Goal: Information Seeking & Learning: Learn about a topic

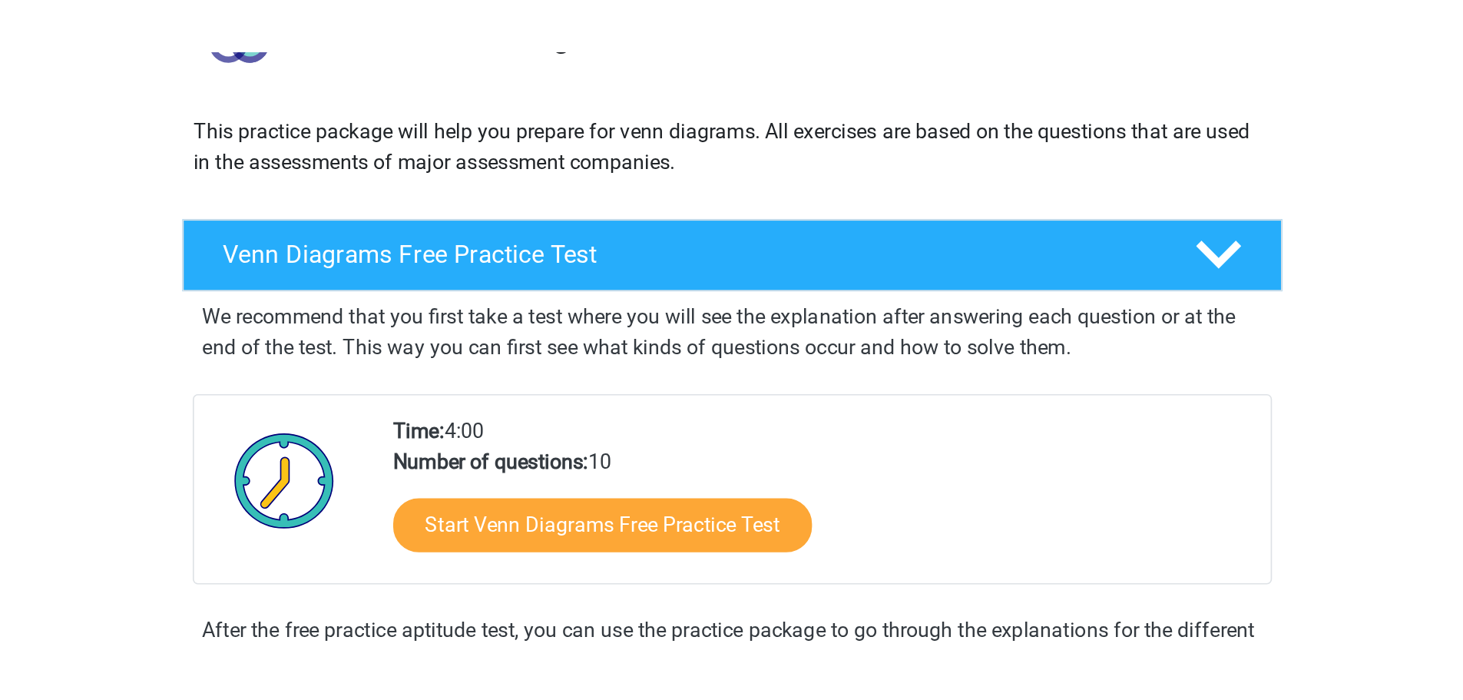
scroll to position [153, 0]
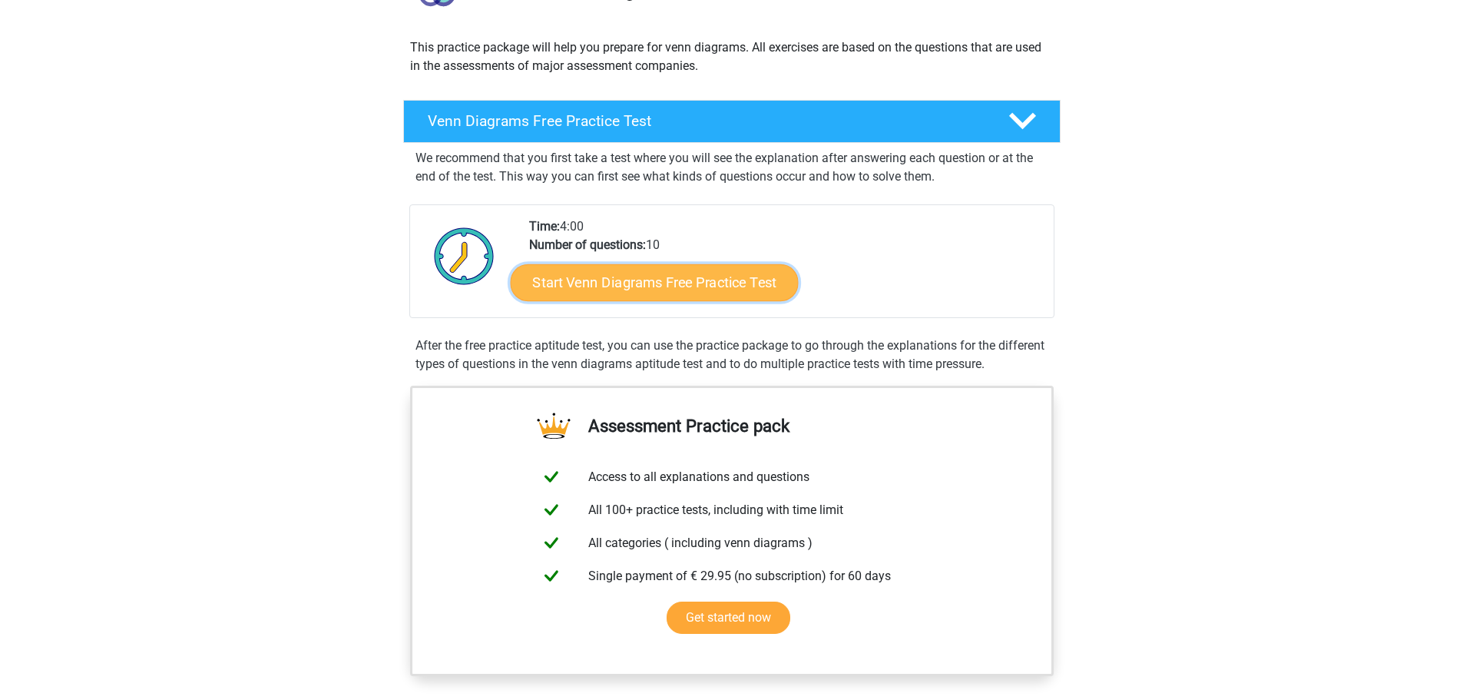
click at [686, 295] on link "Start Venn Diagrams Free Practice Test" at bounding box center [654, 282] width 288 height 37
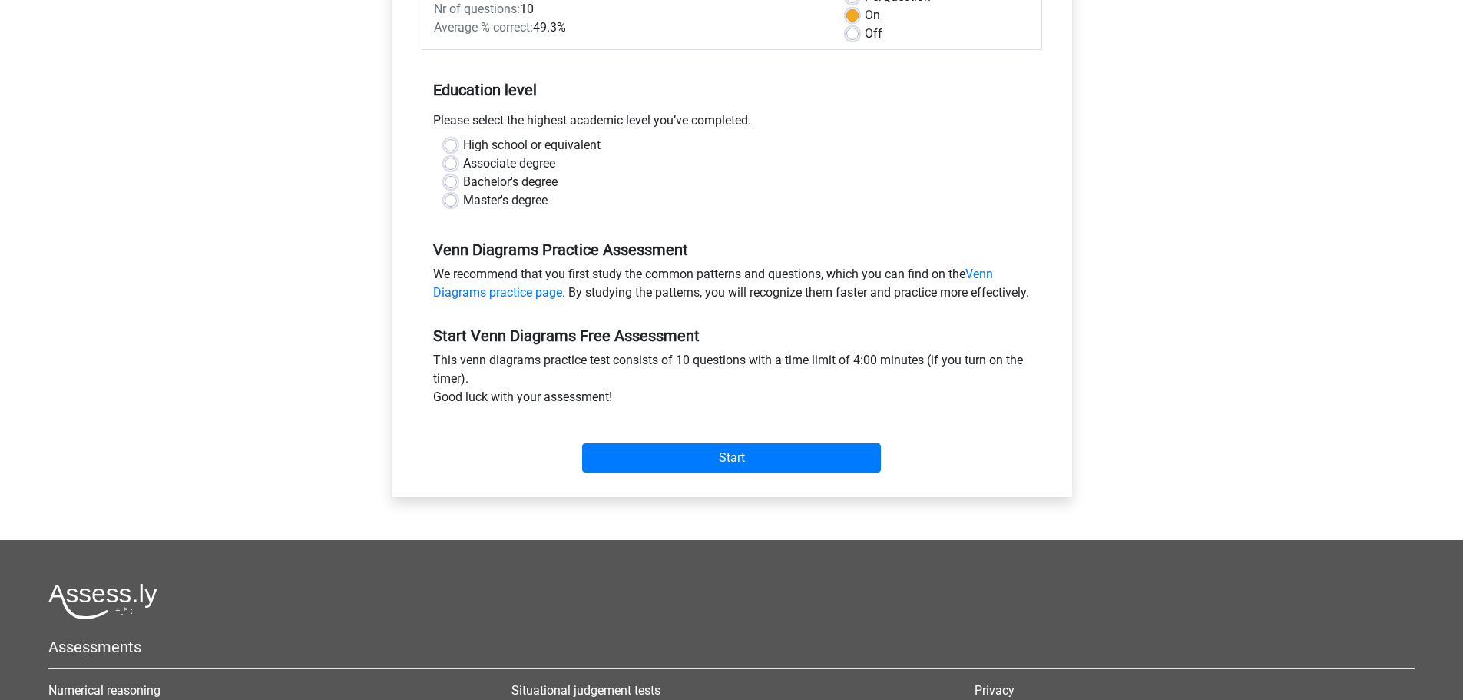
scroll to position [249, 0]
click at [457, 140] on div "High school or equivalent" at bounding box center [732, 146] width 574 height 18
click at [463, 145] on label "High school or equivalent" at bounding box center [531, 146] width 137 height 18
click at [449, 145] on input "High school or equivalent" at bounding box center [451, 144] width 12 height 15
radio input "true"
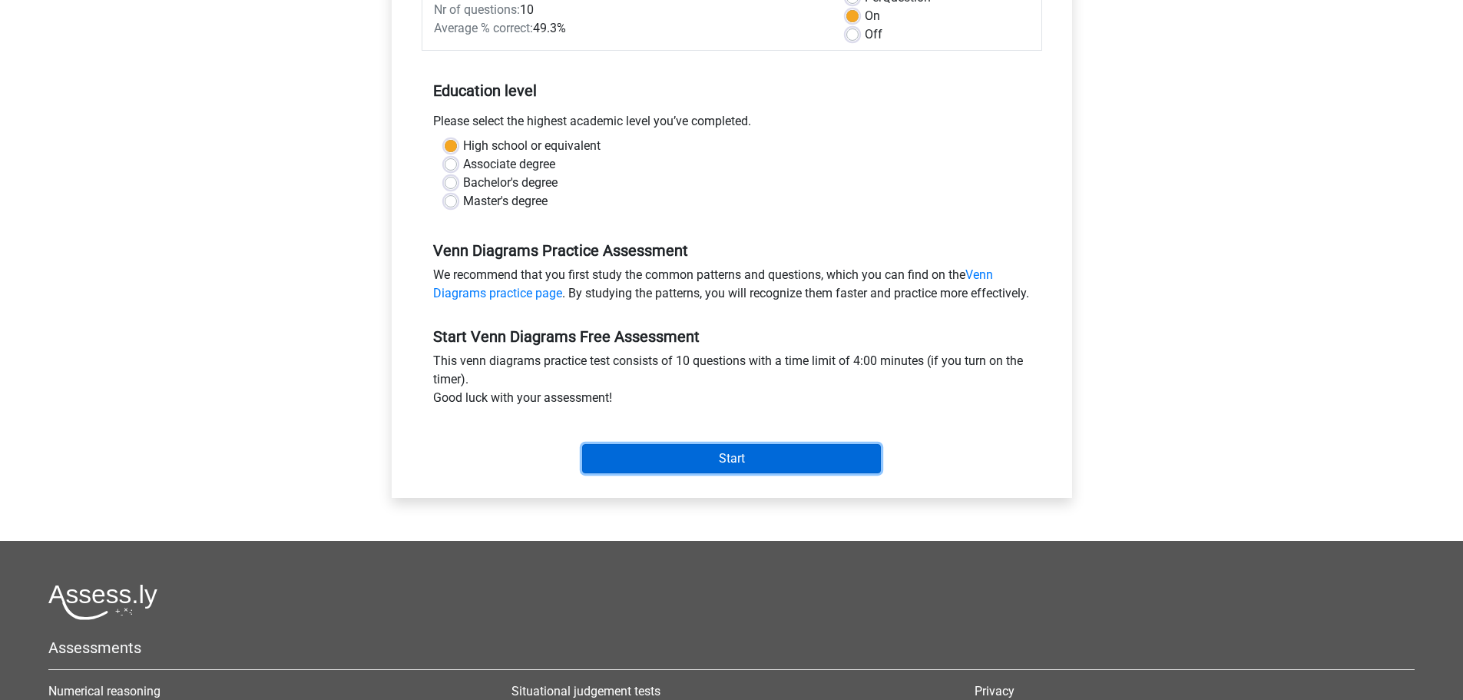
click at [829, 473] on input "Start" at bounding box center [731, 458] width 299 height 29
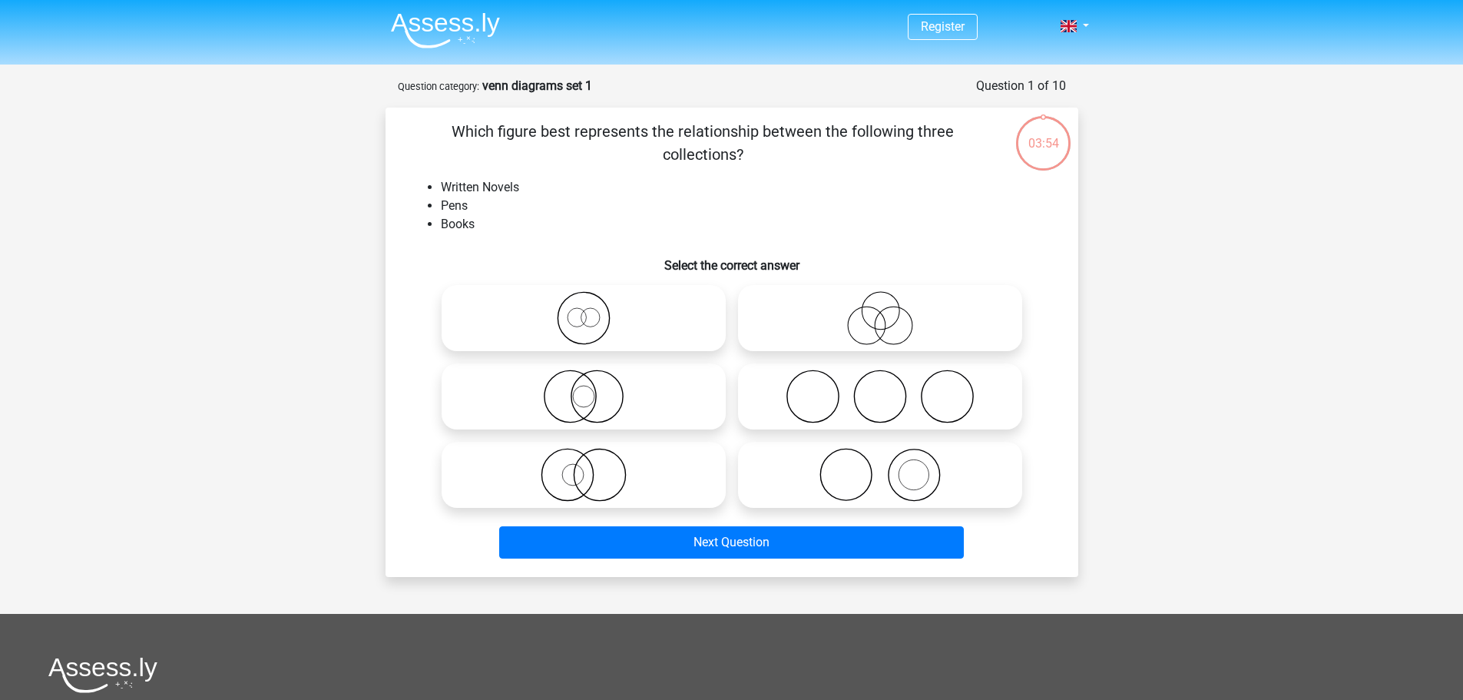
click at [846, 313] on icon at bounding box center [880, 318] width 272 height 54
click at [880, 310] on input "radio" at bounding box center [885, 305] width 10 height 10
radio input "true"
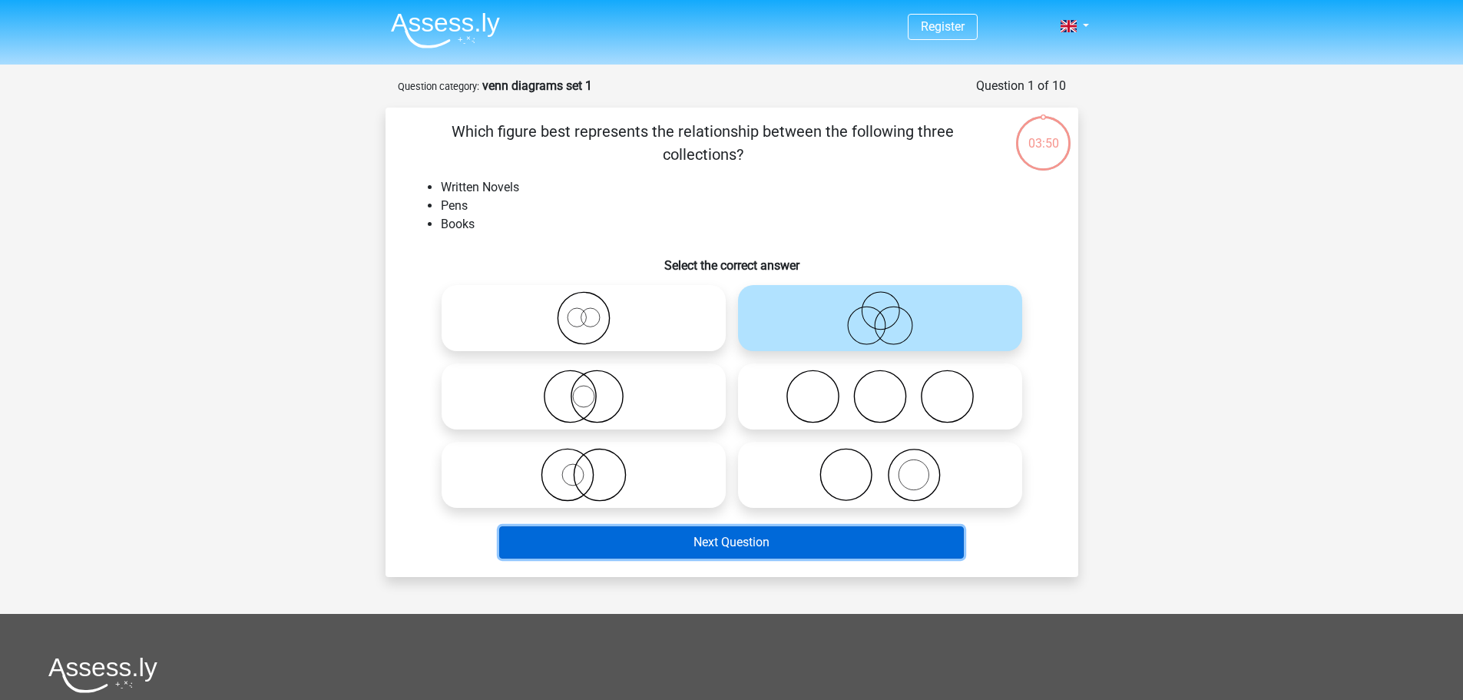
click at [729, 543] on button "Next Question" at bounding box center [731, 542] width 465 height 32
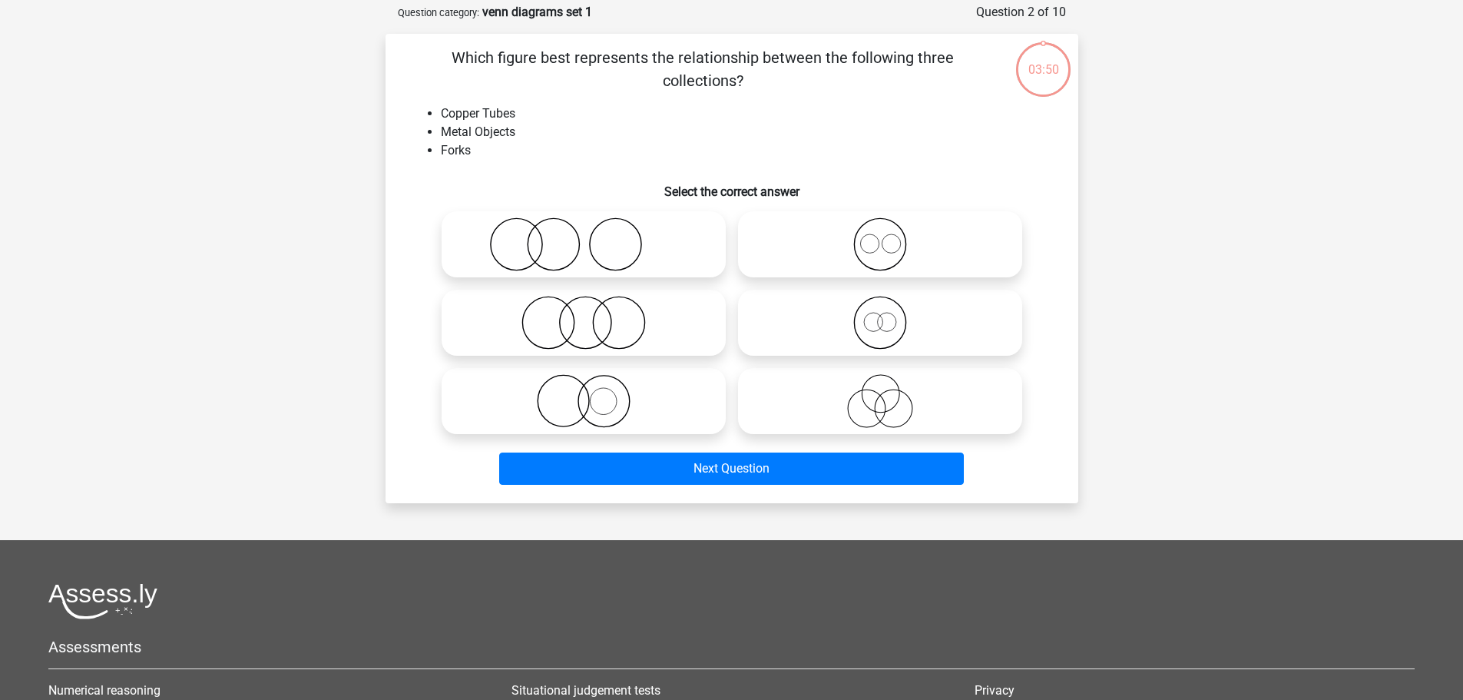
scroll to position [77, 0]
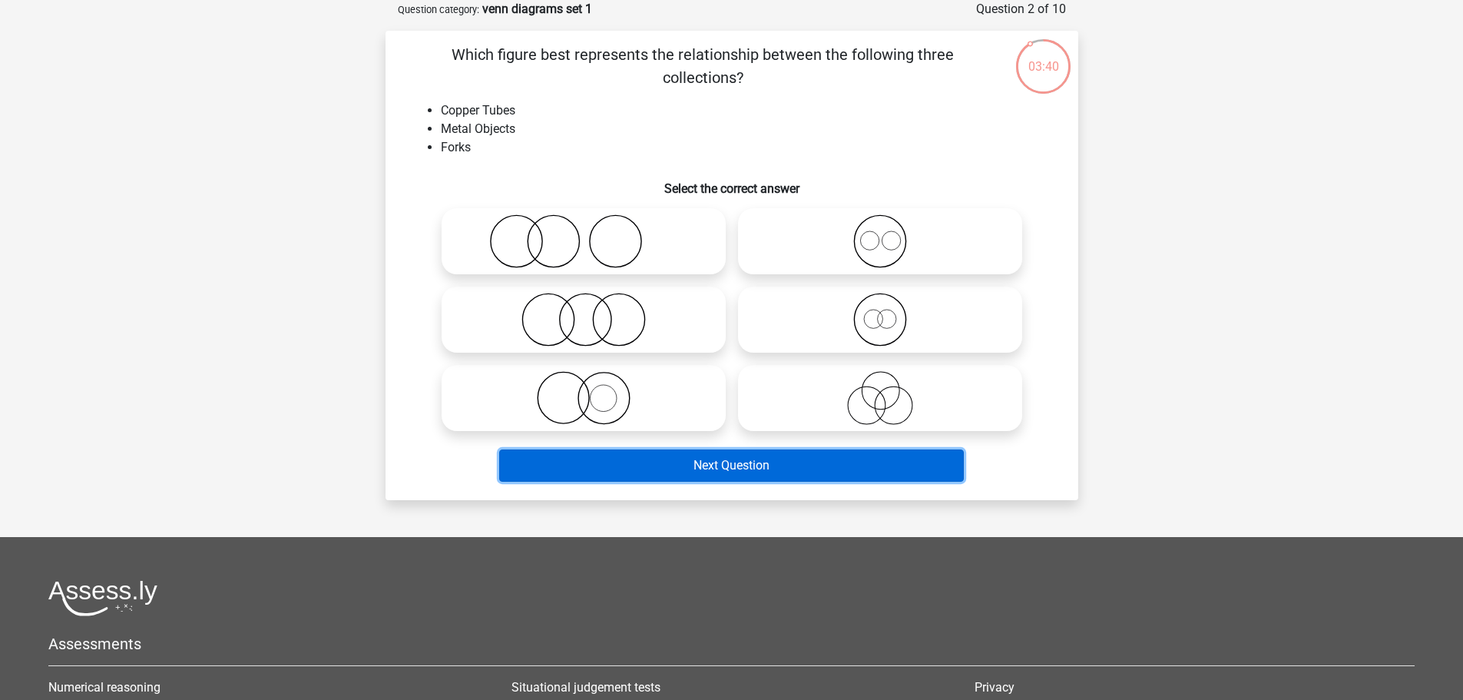
click at [866, 461] on button "Next Question" at bounding box center [731, 465] width 465 height 32
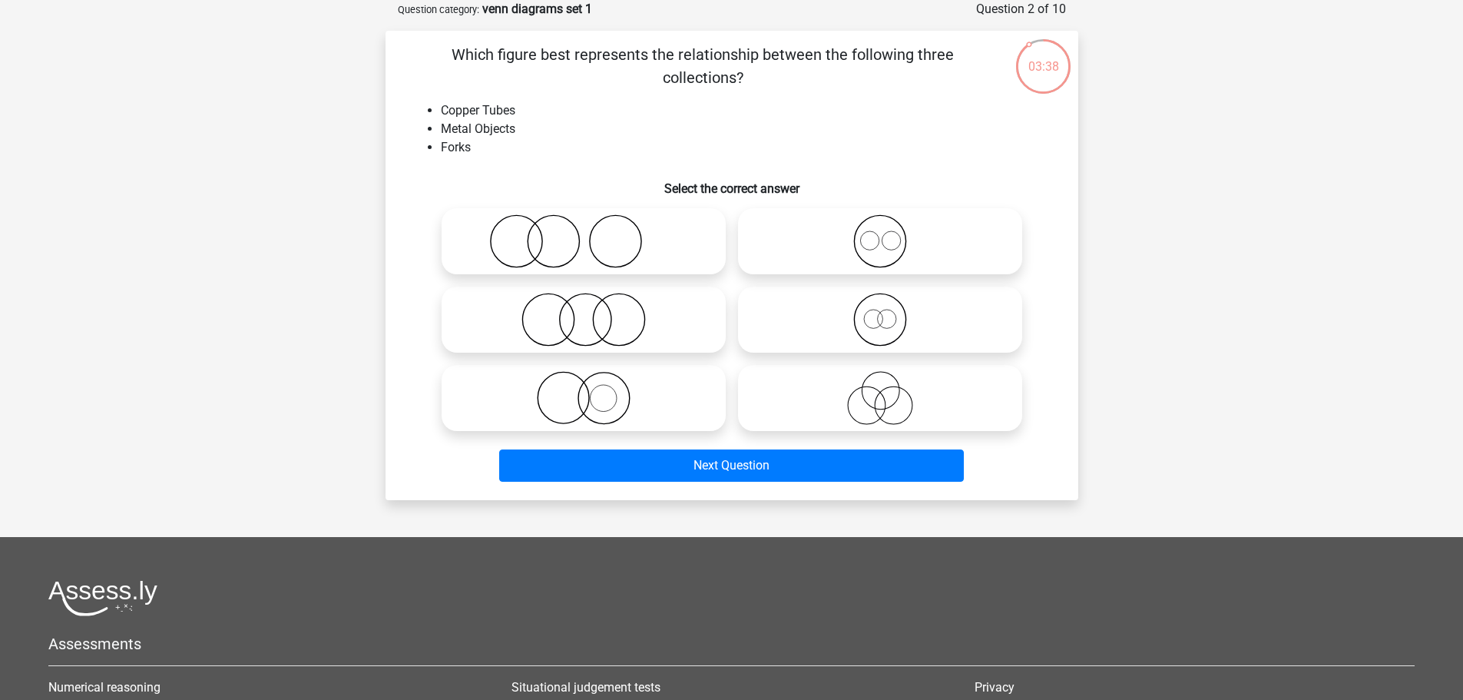
click at [858, 422] on icon at bounding box center [880, 398] width 272 height 54
click at [880, 390] on input "radio" at bounding box center [885, 385] width 10 height 10
radio input "true"
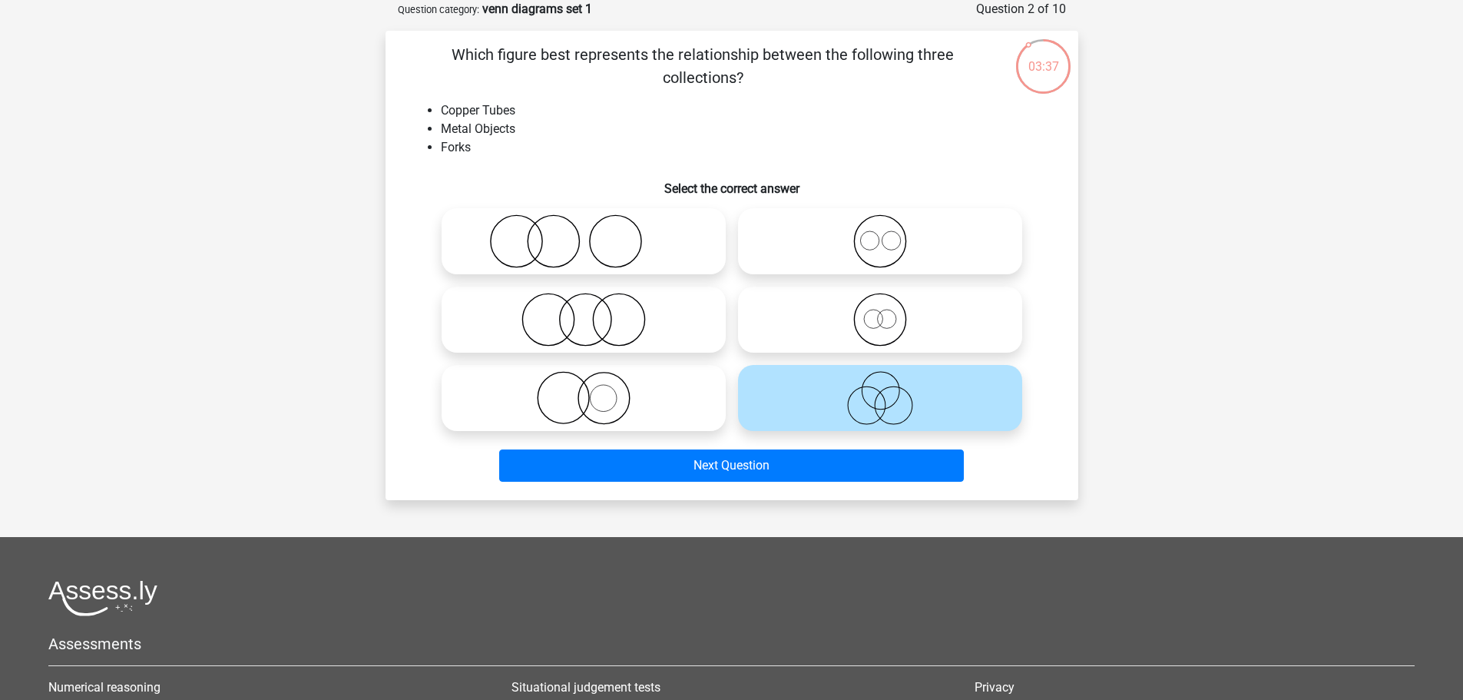
click at [858, 412] on icon at bounding box center [880, 398] width 272 height 54
click at [880, 390] on input "radio" at bounding box center [885, 385] width 10 height 10
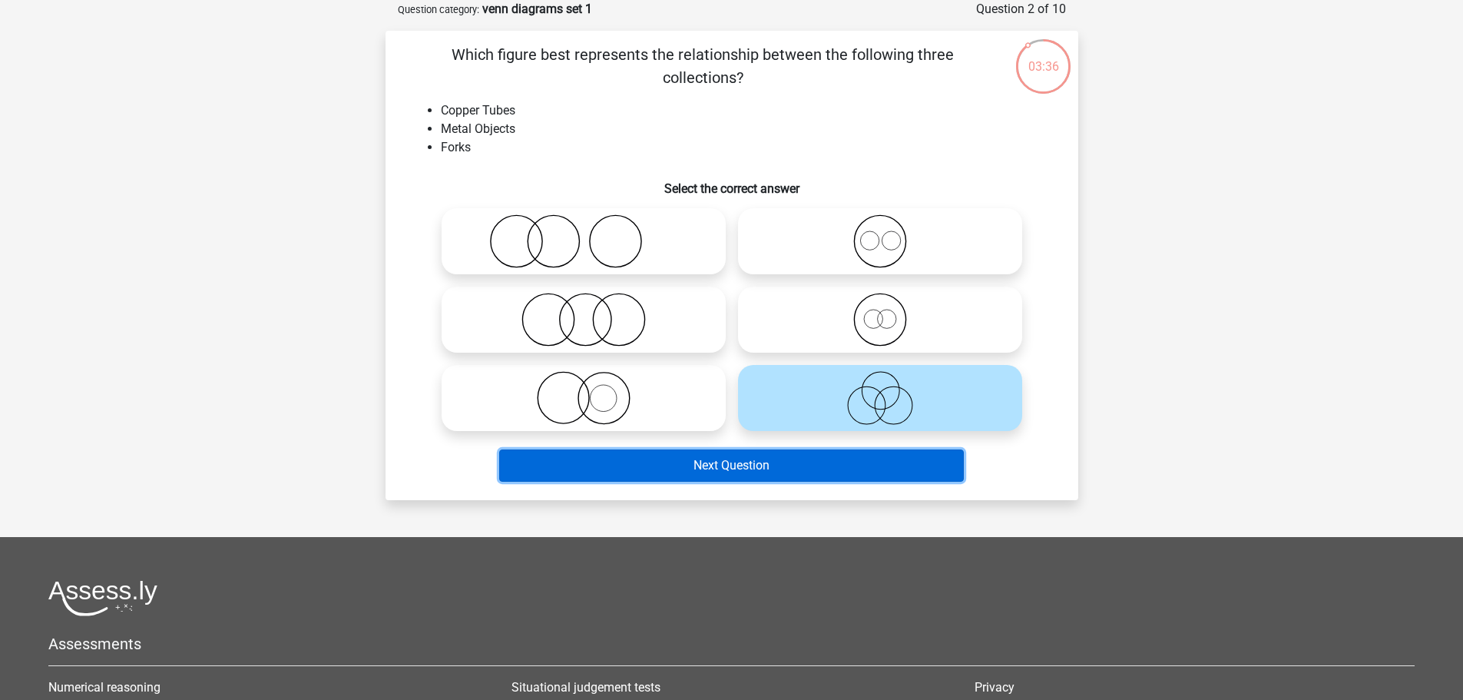
click at [832, 452] on button "Next Question" at bounding box center [731, 465] width 465 height 32
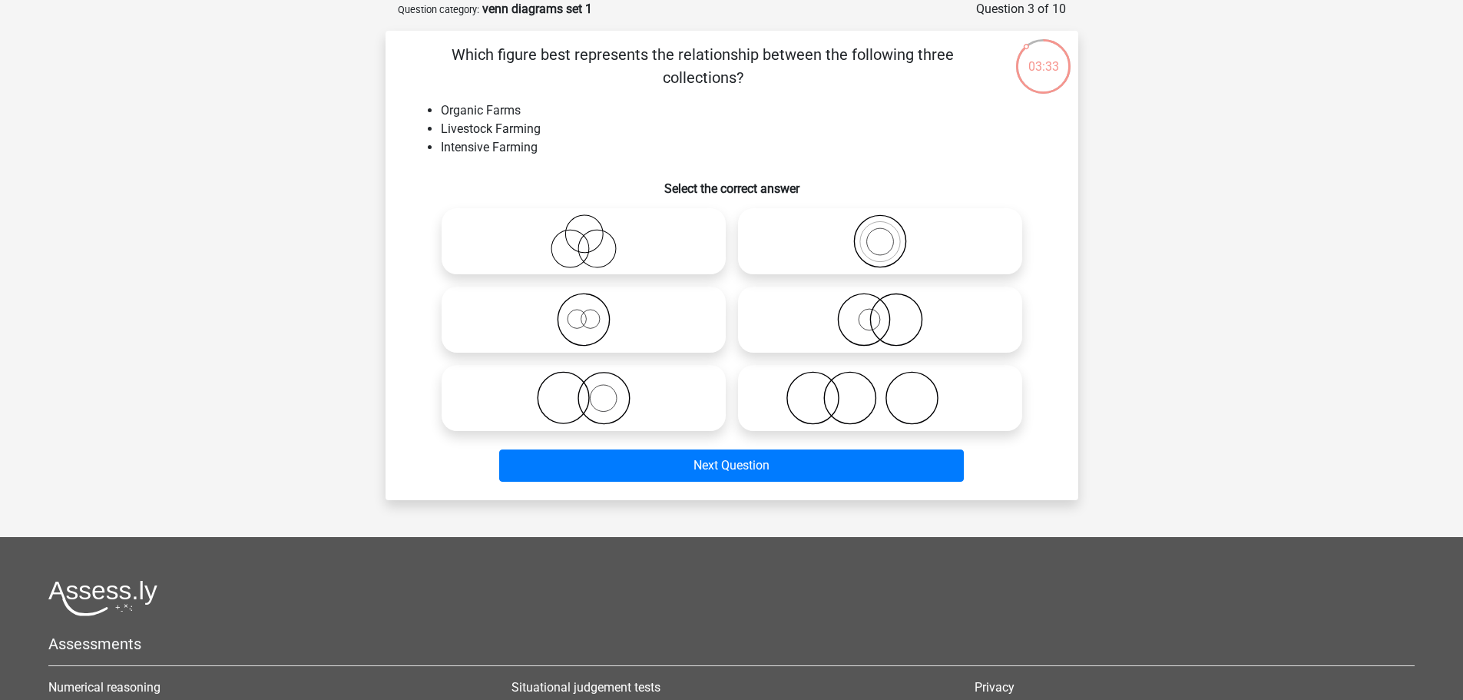
click at [590, 264] on icon at bounding box center [584, 241] width 272 height 54
click at [590, 233] on input "radio" at bounding box center [589, 228] width 10 height 10
radio input "true"
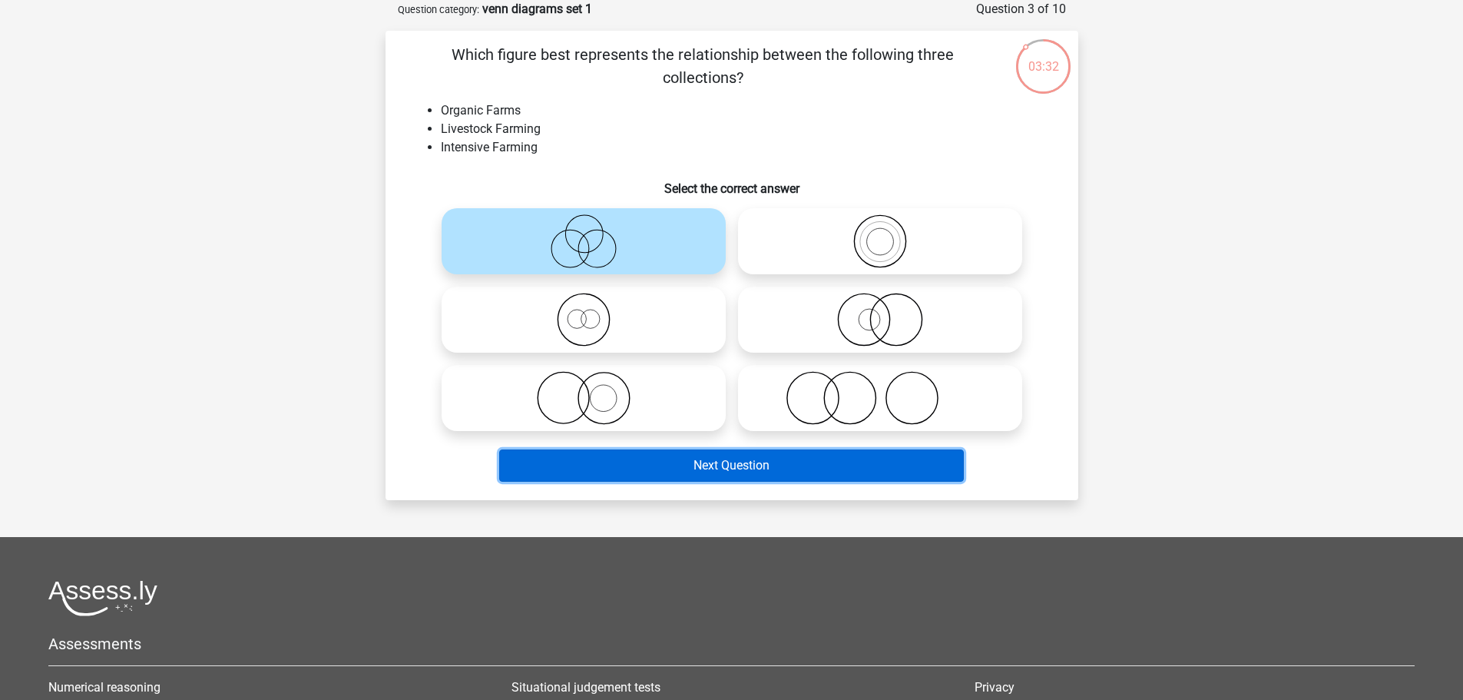
click at [742, 462] on button "Next Question" at bounding box center [731, 465] width 465 height 32
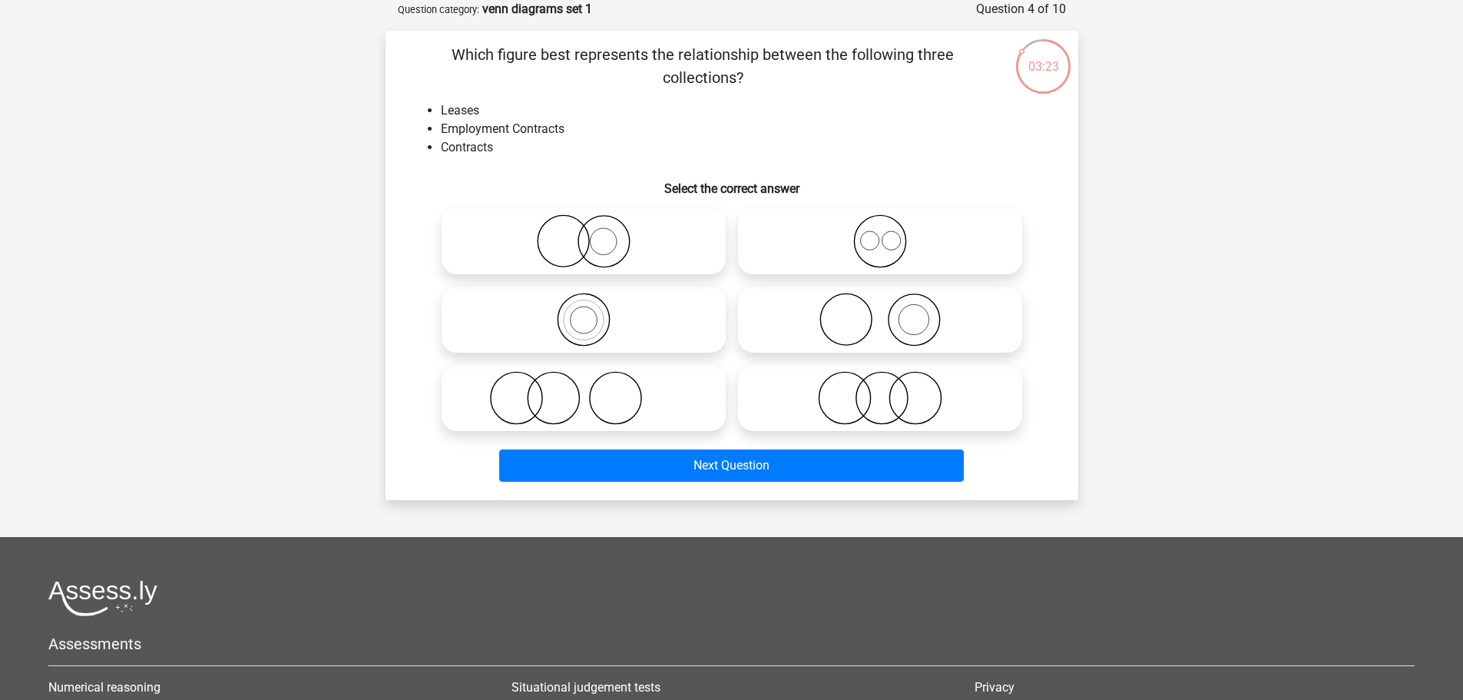
click at [866, 375] on icon at bounding box center [880, 398] width 272 height 54
click at [880, 380] on input "radio" at bounding box center [885, 385] width 10 height 10
radio input "true"
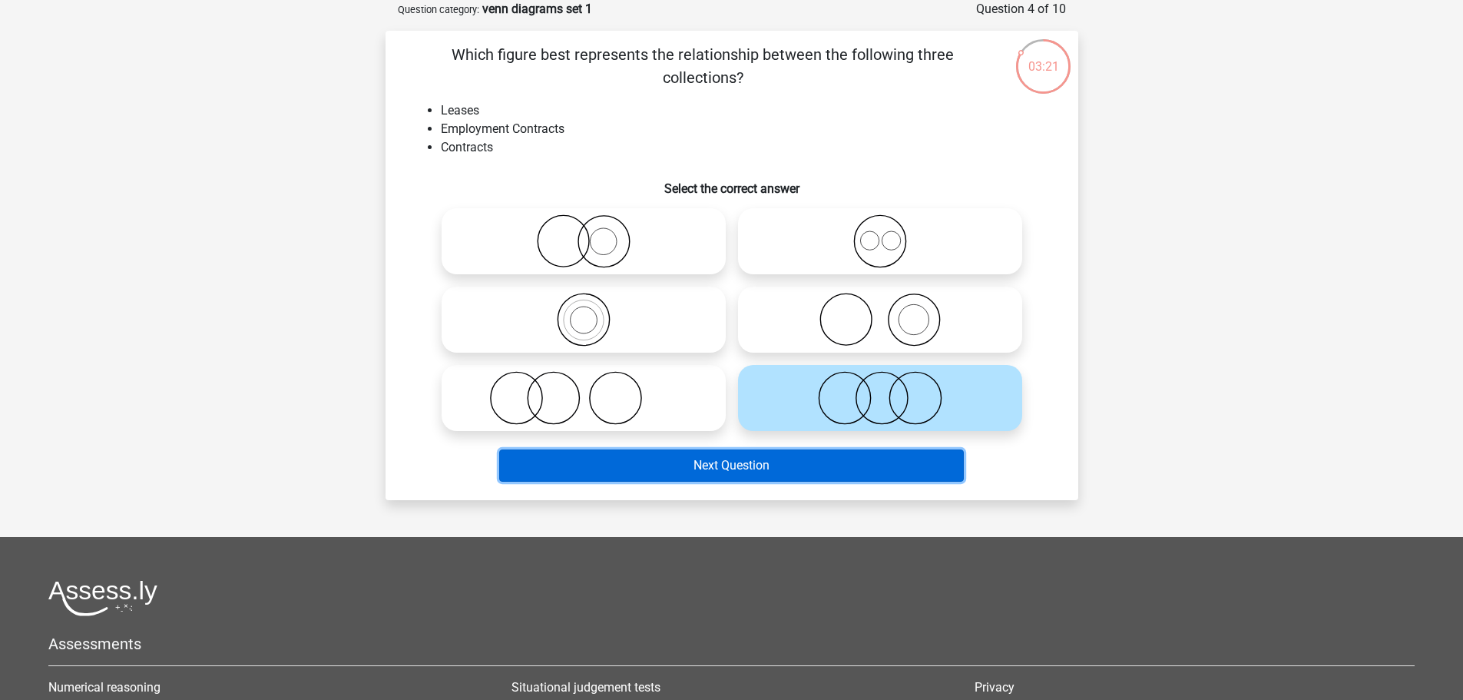
click at [842, 456] on button "Next Question" at bounding box center [731, 465] width 465 height 32
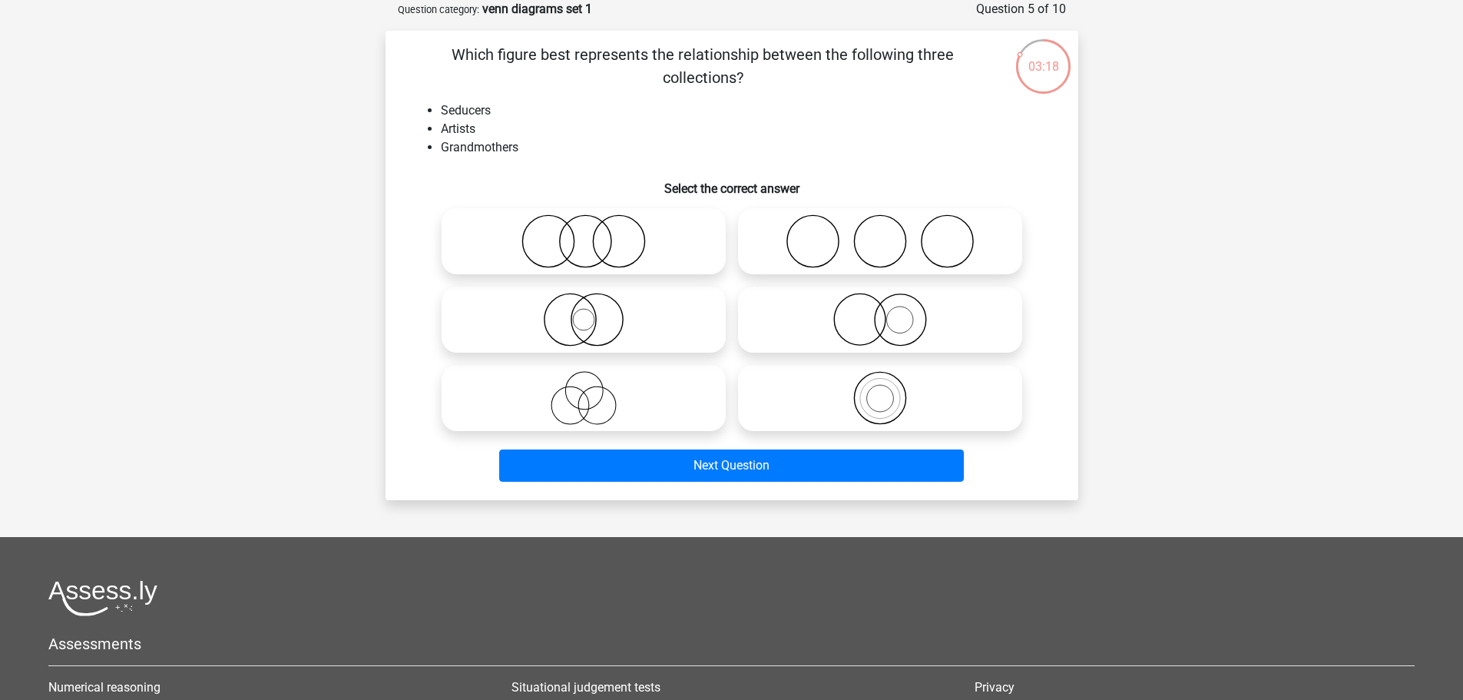
click at [618, 273] on label at bounding box center [584, 241] width 284 height 66
click at [594, 233] on input "radio" at bounding box center [589, 228] width 10 height 10
radio input "true"
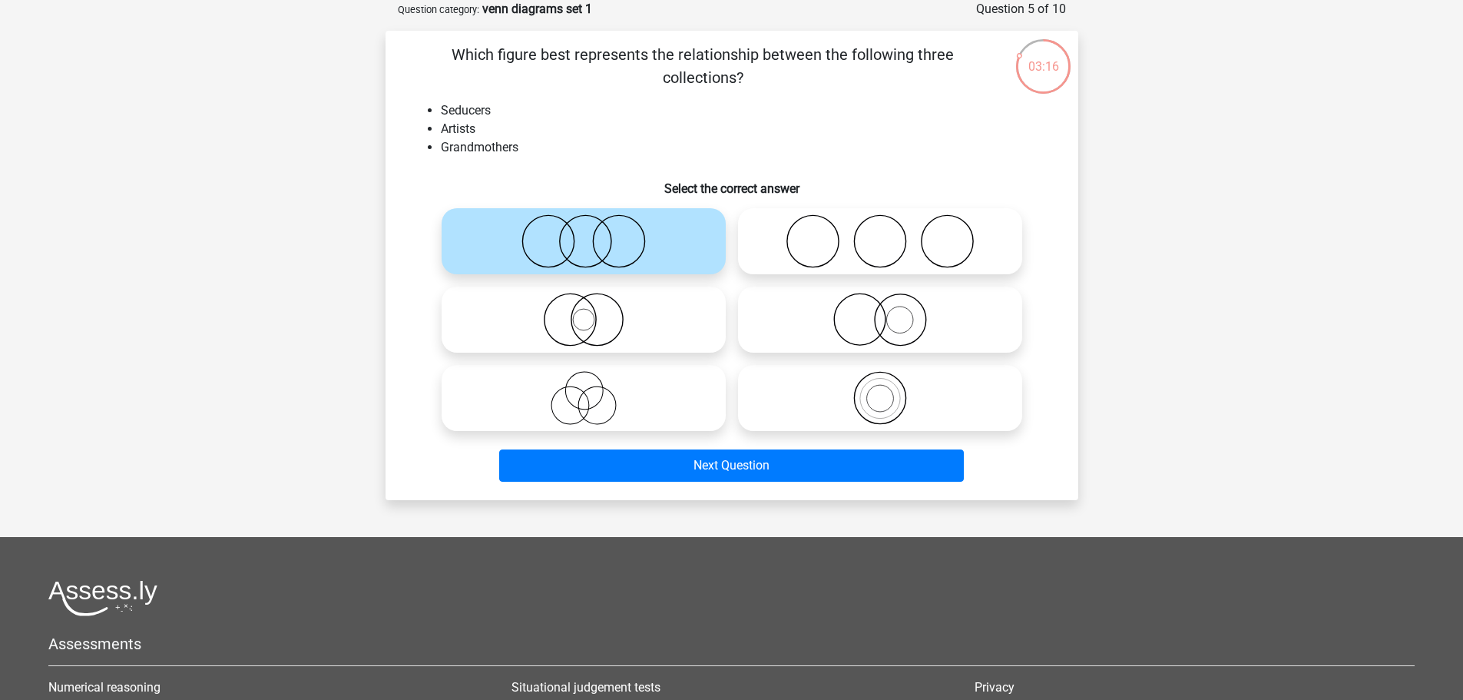
click at [667, 401] on icon at bounding box center [584, 398] width 272 height 54
click at [594, 390] on input "radio" at bounding box center [589, 385] width 10 height 10
radio input "true"
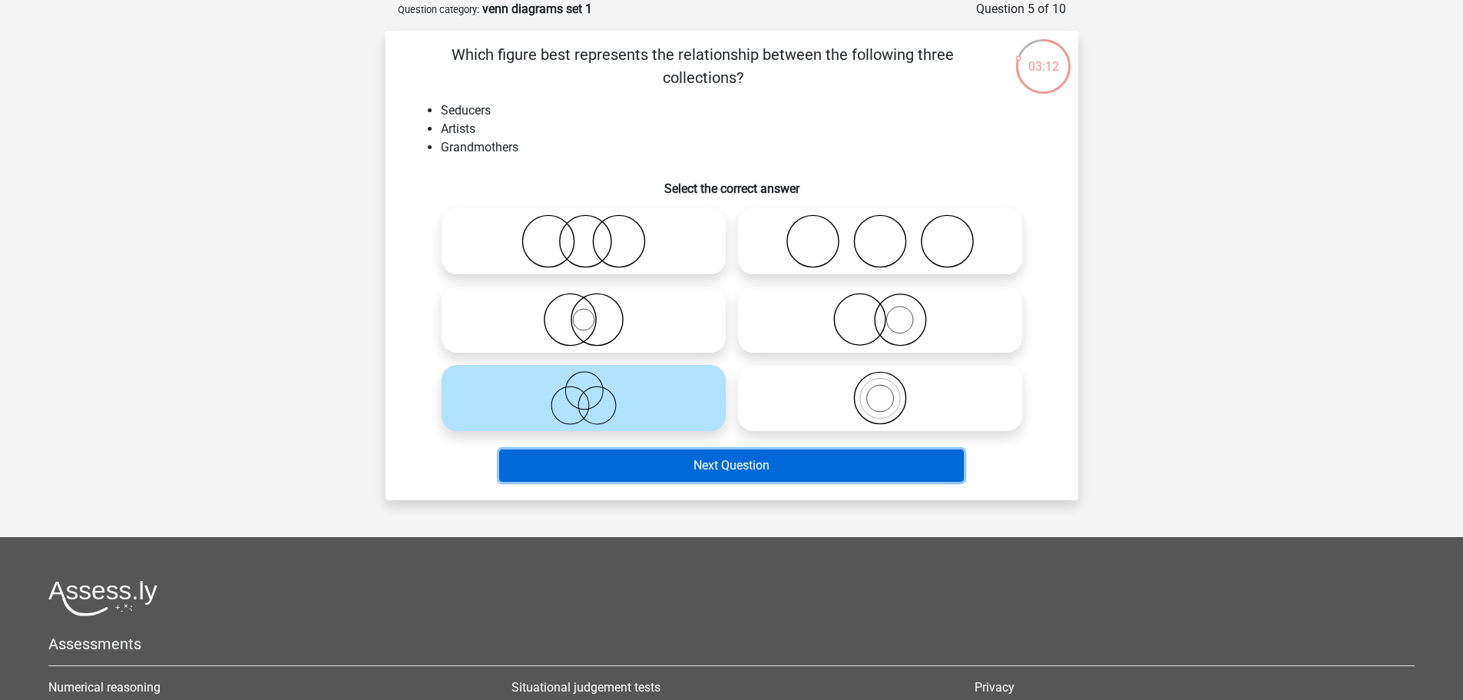
click at [756, 465] on button "Next Question" at bounding box center [731, 465] width 465 height 32
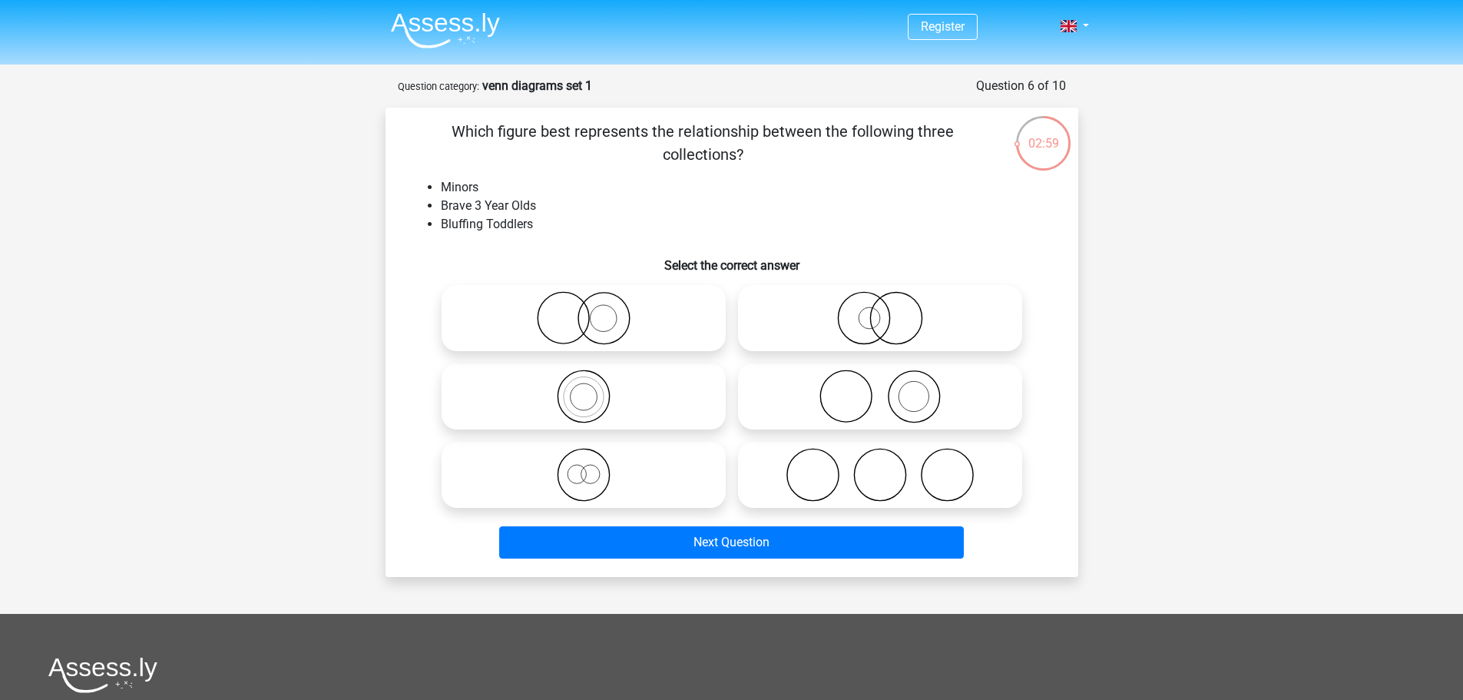
scroll to position [1, 0]
click at [846, 344] on icon at bounding box center [880, 317] width 272 height 54
click at [880, 309] on input "radio" at bounding box center [885, 305] width 10 height 10
radio input "true"
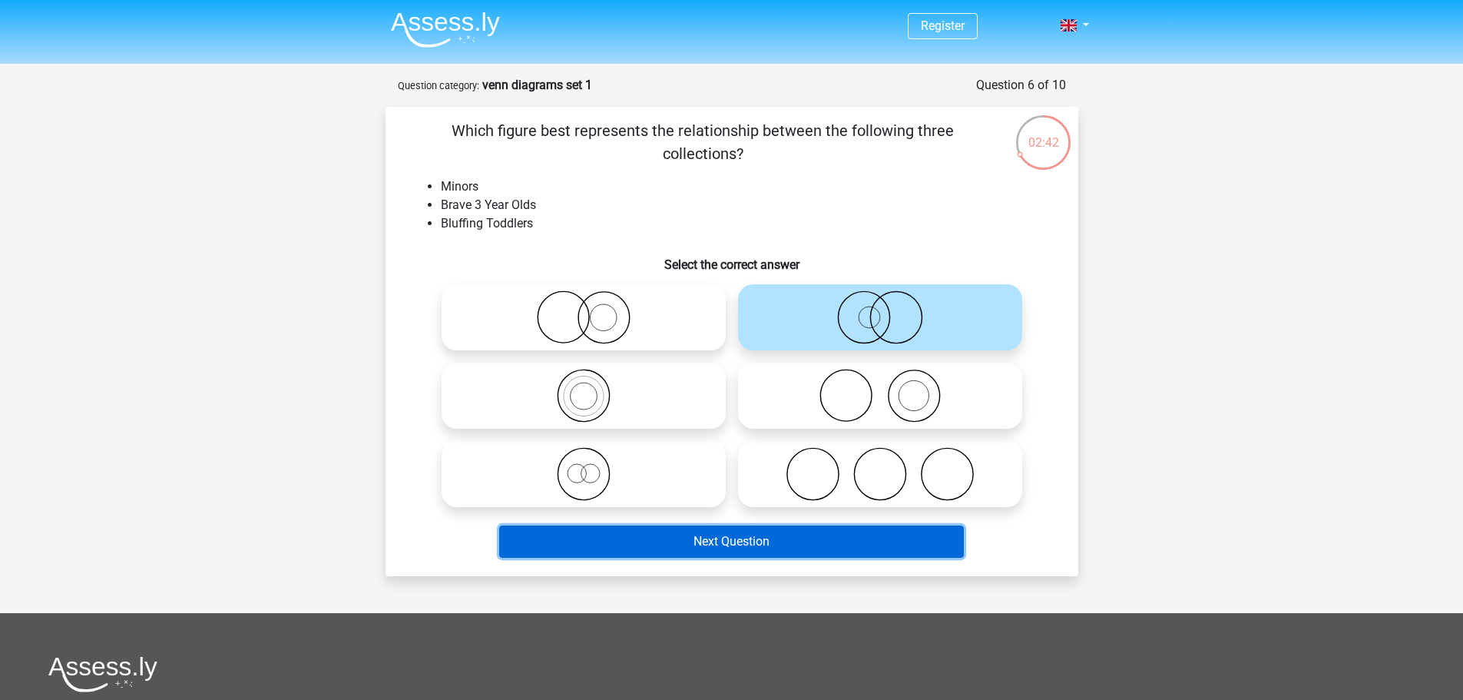
click at [756, 545] on button "Next Question" at bounding box center [731, 541] width 465 height 32
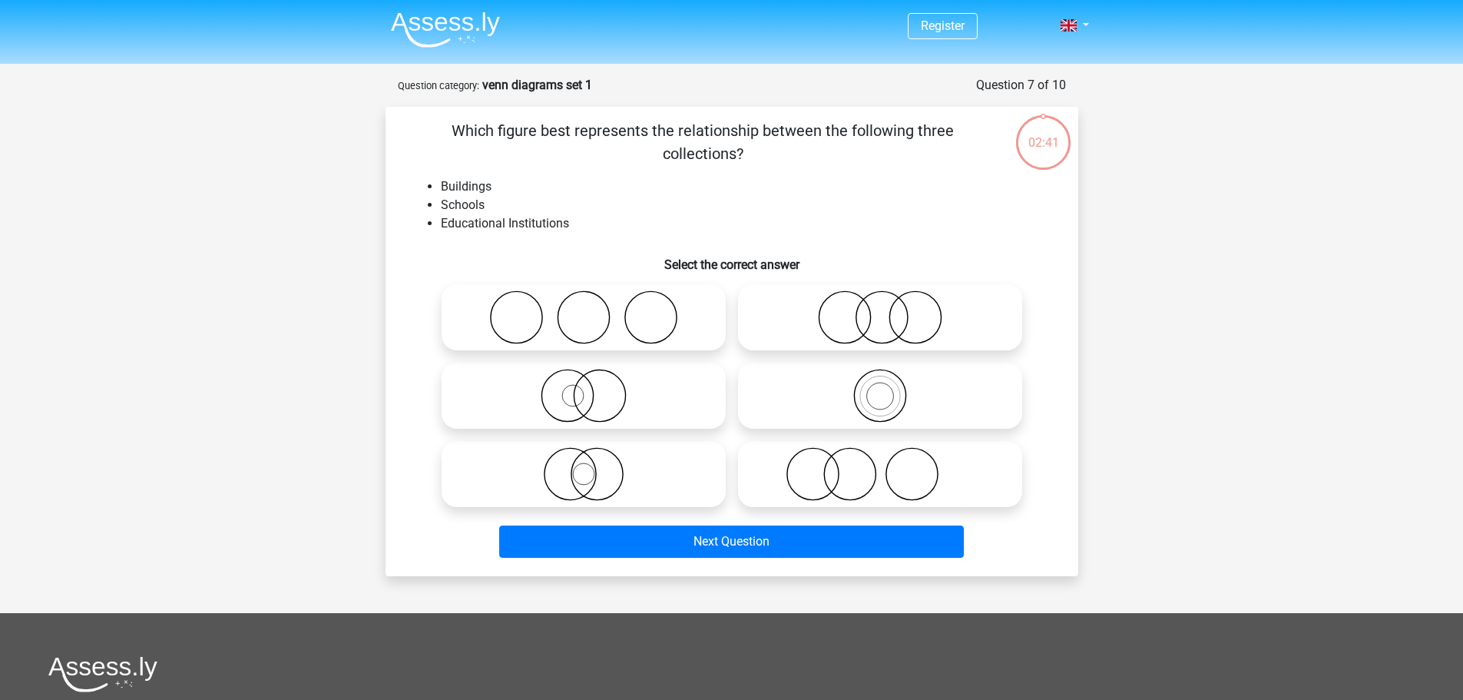
scroll to position [77, 0]
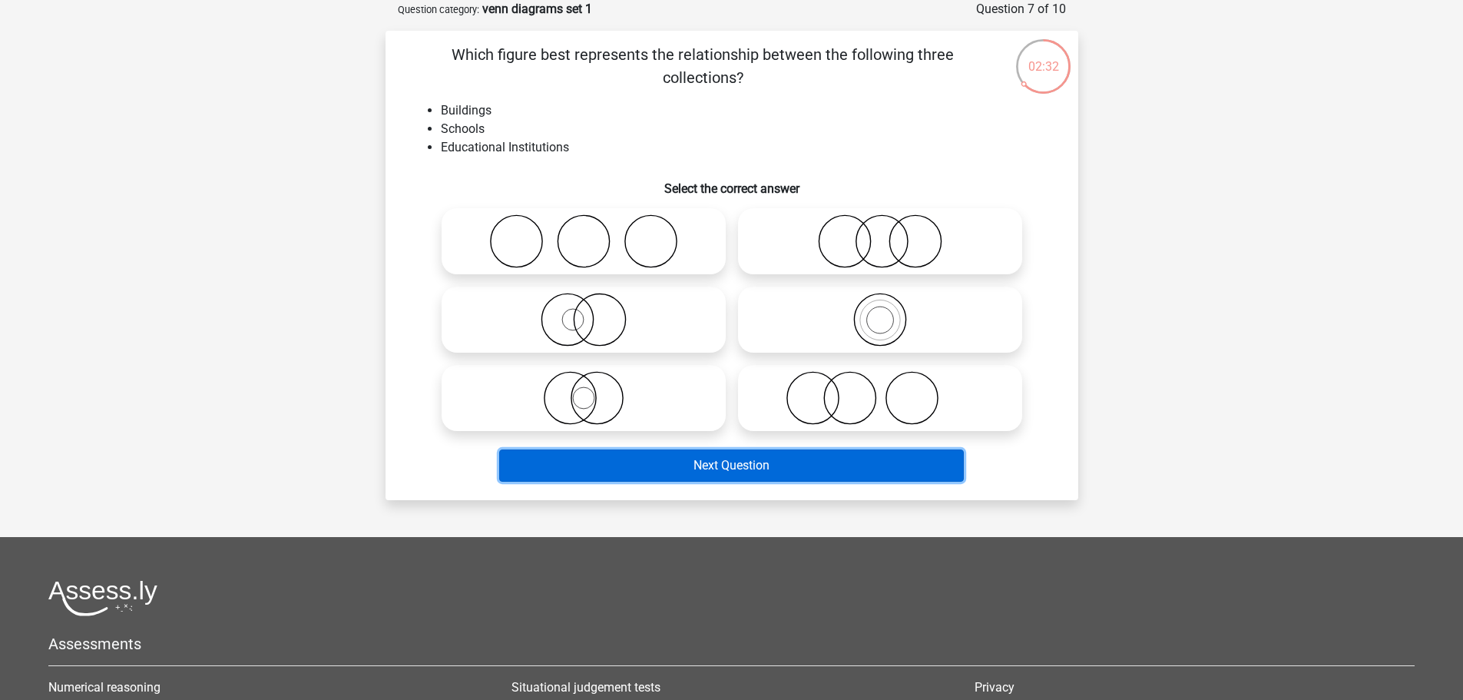
click at [712, 466] on button "Next Question" at bounding box center [731, 465] width 465 height 32
